Goal: Browse casually

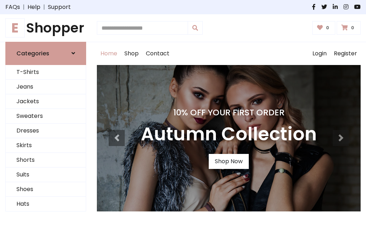
click at [183, 118] on h4 "10% Off Your First Order" at bounding box center [229, 113] width 176 height 10
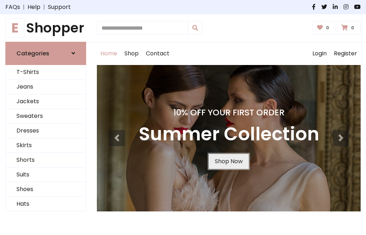
click at [228, 161] on link "Shop Now" at bounding box center [229, 161] width 40 height 15
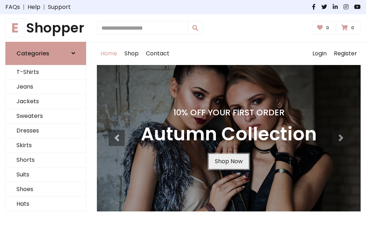
click at [228, 161] on link "Shop Now" at bounding box center [229, 161] width 40 height 15
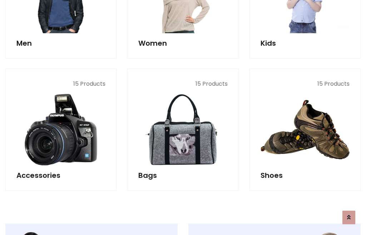
scroll to position [713, 0]
